Goal: Task Accomplishment & Management: Complete application form

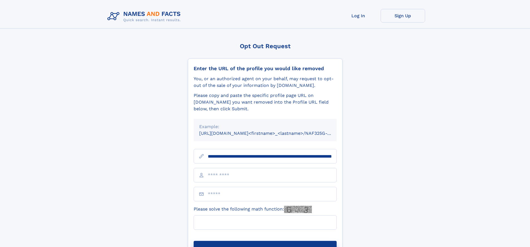
scroll to position [0, 63]
type input "**********"
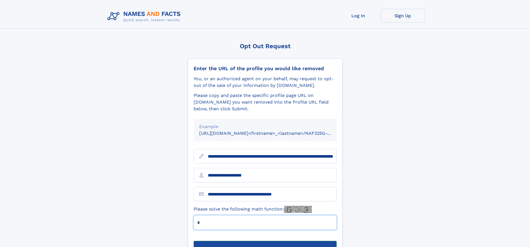
type input "*"
click at [265, 241] on button "Submit Opt Out Request" at bounding box center [265, 250] width 143 height 18
